Goal: Information Seeking & Learning: Learn about a topic

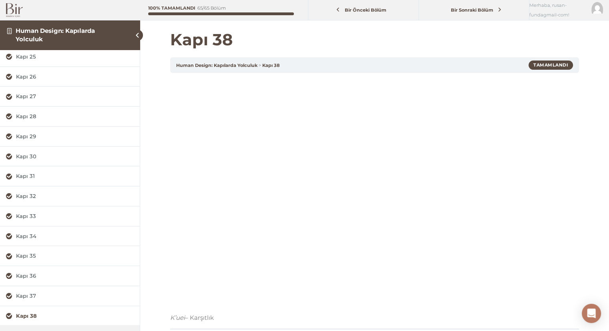
scroll to position [111, 0]
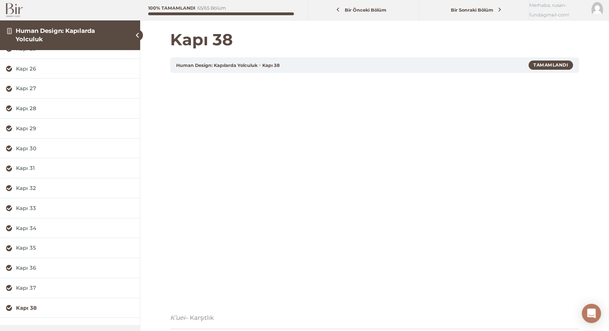
click at [19, 10] on img at bounding box center [14, 10] width 17 height 14
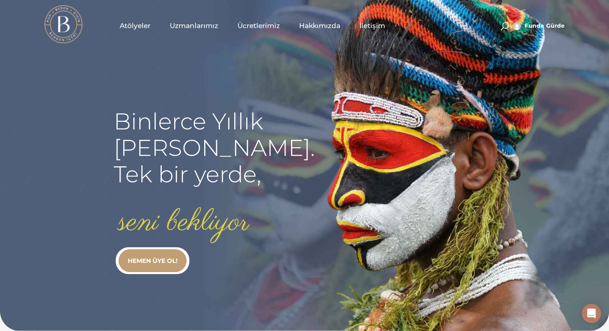
click at [143, 22] on span "Atölyeler" at bounding box center [135, 25] width 31 height 9
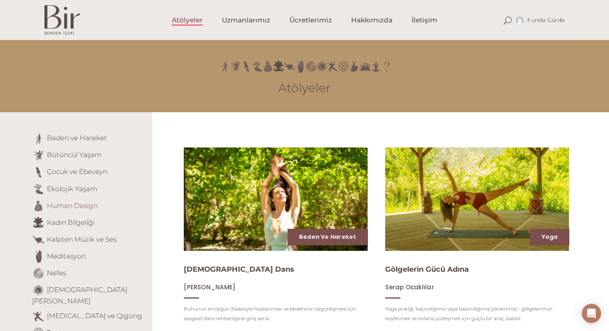
click at [74, 206] on link "Human Design" at bounding box center [72, 205] width 51 height 8
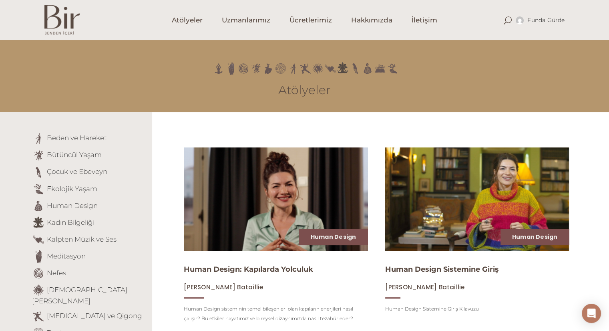
click at [249, 236] on img at bounding box center [275, 199] width 189 height 107
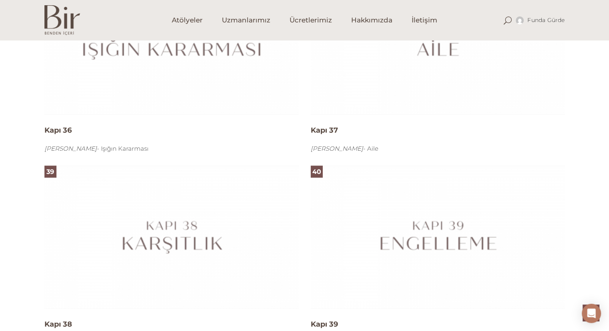
scroll to position [4034, 0]
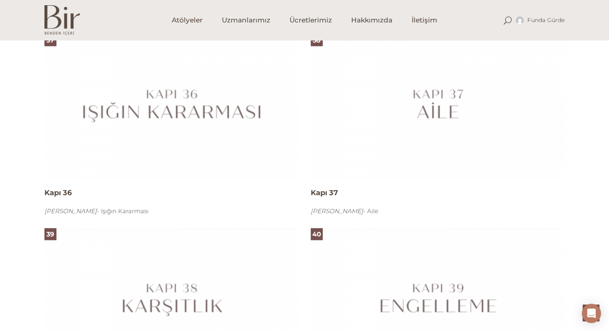
click at [178, 114] on img at bounding box center [171, 105] width 254 height 143
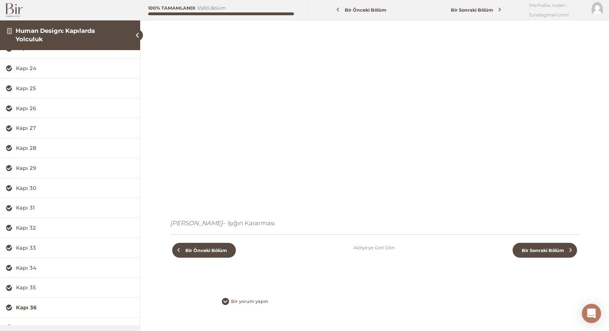
scroll to position [99, 0]
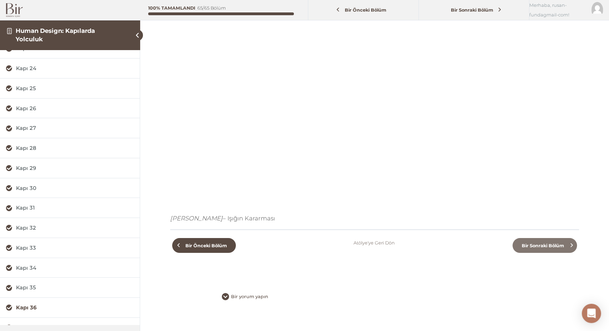
click at [549, 246] on span "Bir Sonraki Bölüm" at bounding box center [543, 246] width 52 height 6
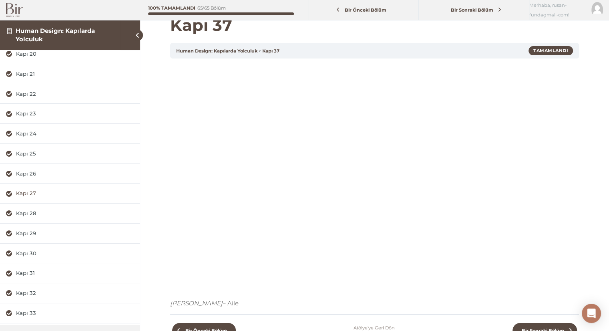
scroll to position [2, 0]
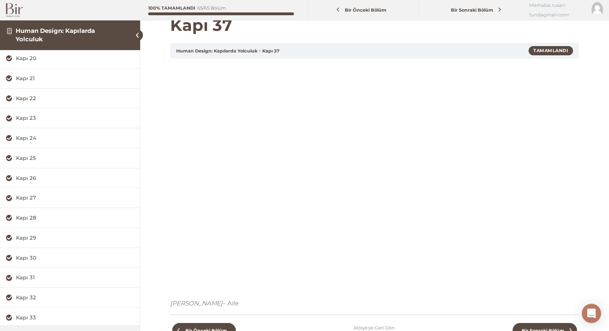
click at [35, 98] on div "Kapı 22" at bounding box center [75, 99] width 118 height 8
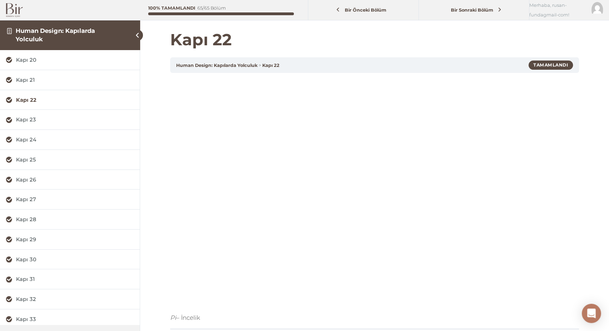
click at [44, 10] on div at bounding box center [70, 10] width 140 height 20
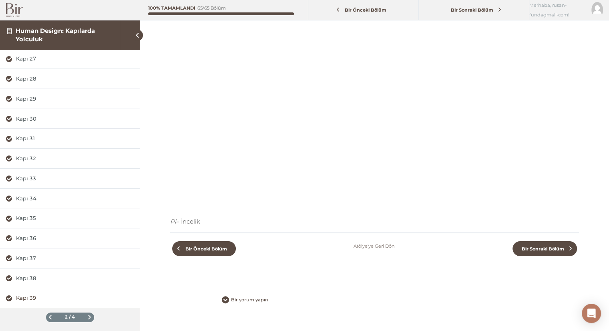
click at [32, 294] on div "Kapı 39" at bounding box center [75, 298] width 118 height 8
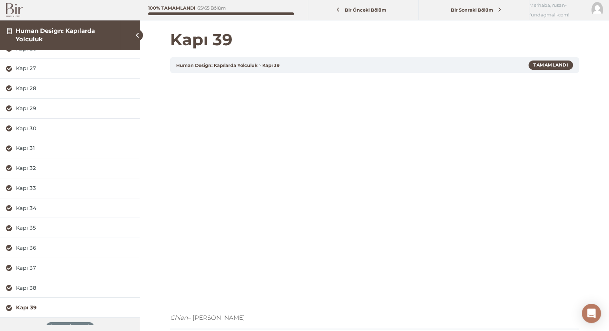
scroll to position [141, 0]
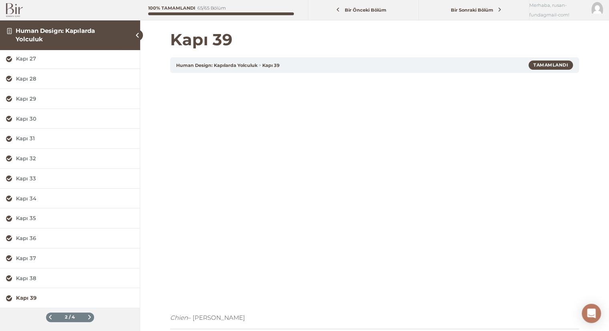
click at [87, 316] on span at bounding box center [89, 317] width 4 height 4
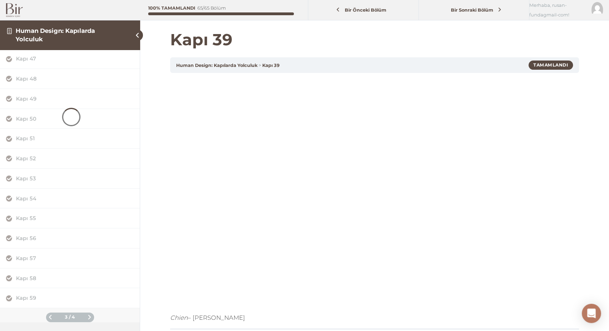
scroll to position [0, 0]
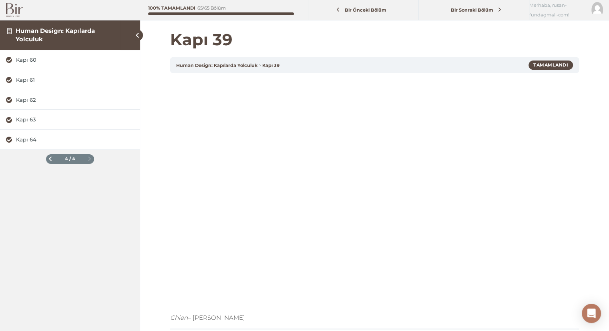
click at [50, 155] on div "4 / 4" at bounding box center [70, 159] width 48 height 10
click at [52, 159] on span at bounding box center [50, 159] width 4 height 4
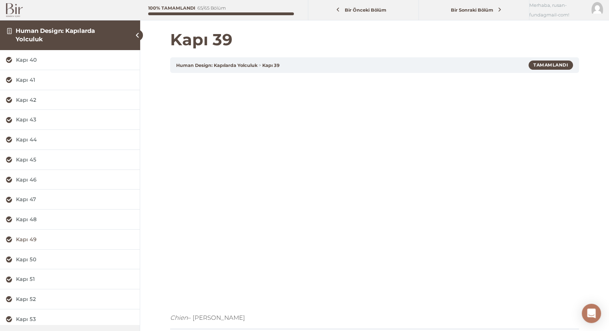
click at [27, 239] on div "Kapı 49" at bounding box center [75, 239] width 118 height 8
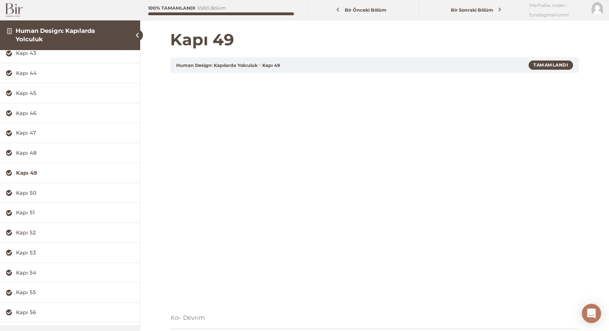
scroll to position [69, 0]
click at [30, 288] on div "Kapı 55" at bounding box center [75, 290] width 118 height 8
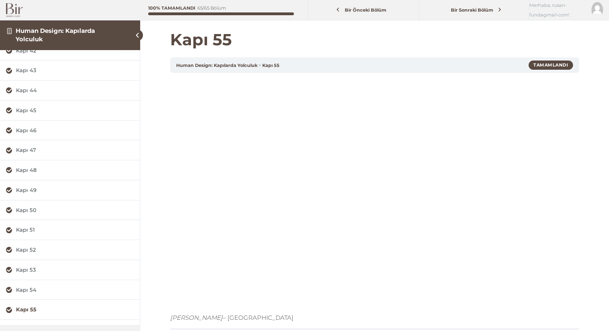
scroll to position [51, 0]
